Goal: Transaction & Acquisition: Download file/media

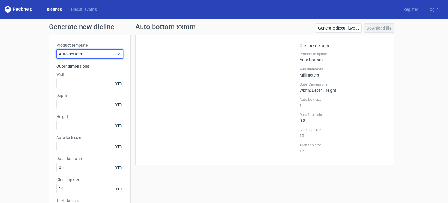
click at [83, 55] on span "Auto bottom" at bounding box center [87, 54] width 57 height 6
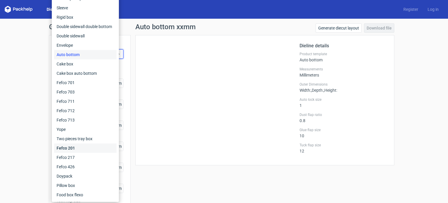
click at [72, 148] on div "Fefco 201" at bounding box center [85, 147] width 62 height 9
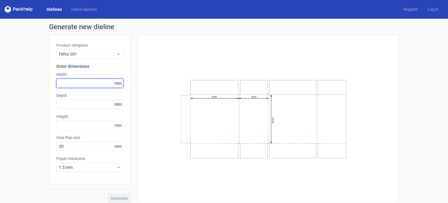
click at [72, 80] on input "text" at bounding box center [89, 82] width 67 height 9
type input "313"
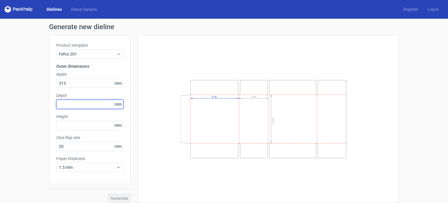
click at [78, 102] on input "text" at bounding box center [89, 103] width 67 height 9
type input "208"
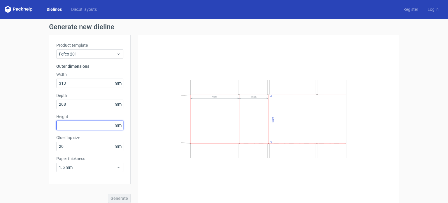
click at [97, 122] on input "text" at bounding box center [89, 124] width 67 height 9
click at [121, 196] on span "Generate" at bounding box center [119, 198] width 17 height 4
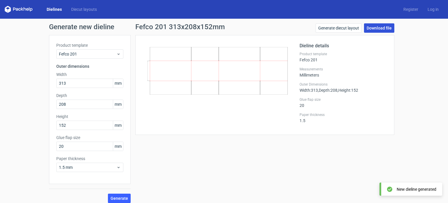
click at [379, 27] on link "Download file" at bounding box center [379, 27] width 30 height 9
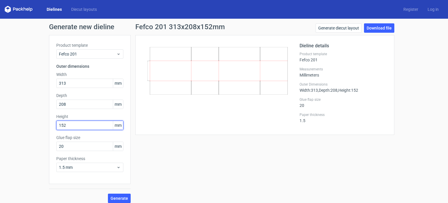
click at [76, 128] on input "152" at bounding box center [89, 124] width 67 height 9
type input "154"
click at [116, 196] on span "Generate" at bounding box center [119, 198] width 17 height 4
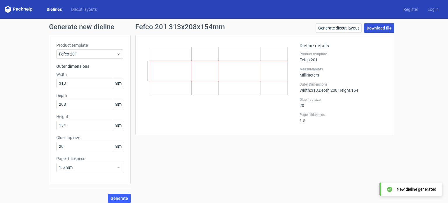
click at [369, 26] on link "Download file" at bounding box center [379, 27] width 30 height 9
click at [125, 198] on span "Generate" at bounding box center [119, 198] width 17 height 4
click at [377, 27] on link "Download file" at bounding box center [379, 27] width 30 height 9
